Goal: Task Accomplishment & Management: Manage account settings

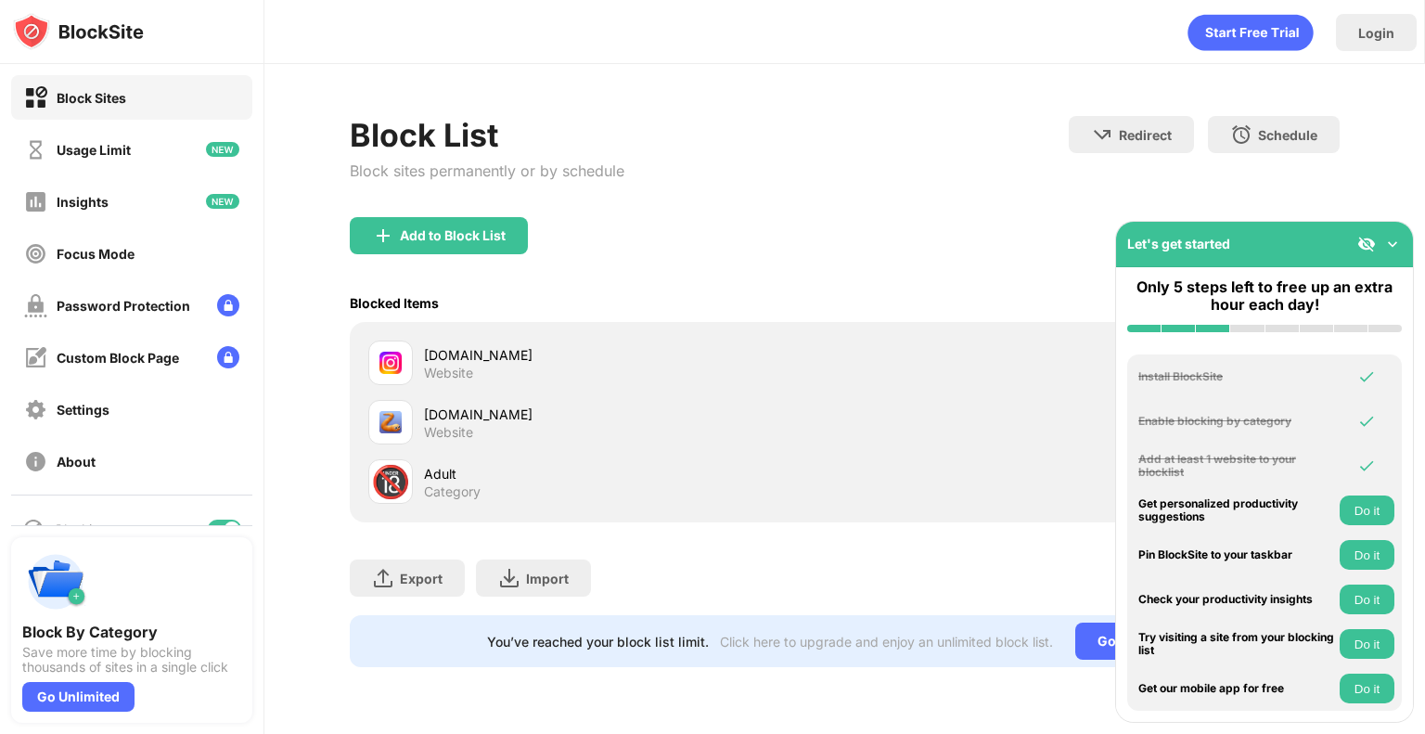
click at [1395, 242] on img at bounding box center [1392, 244] width 19 height 19
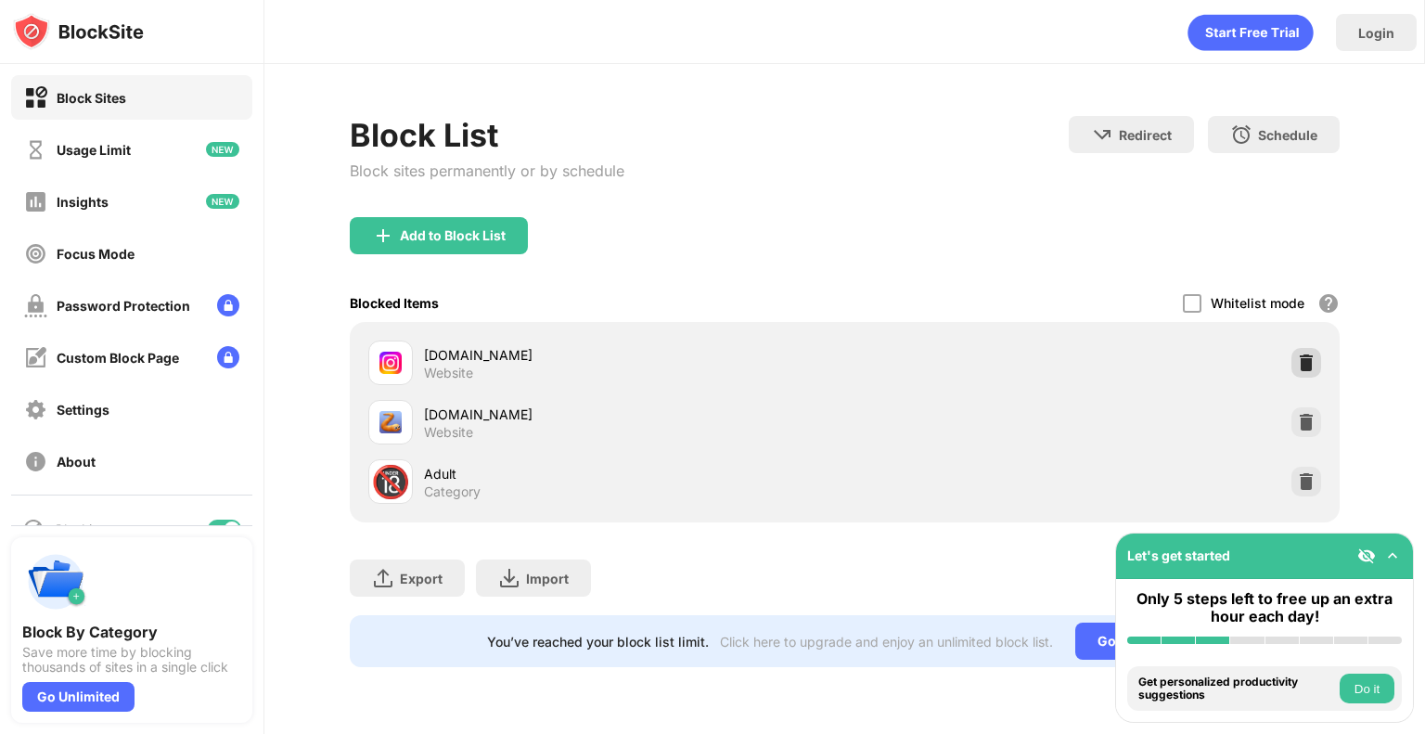
click at [1295, 362] on div at bounding box center [1306, 363] width 30 height 30
